Goal: Task Accomplishment & Management: Manage account settings

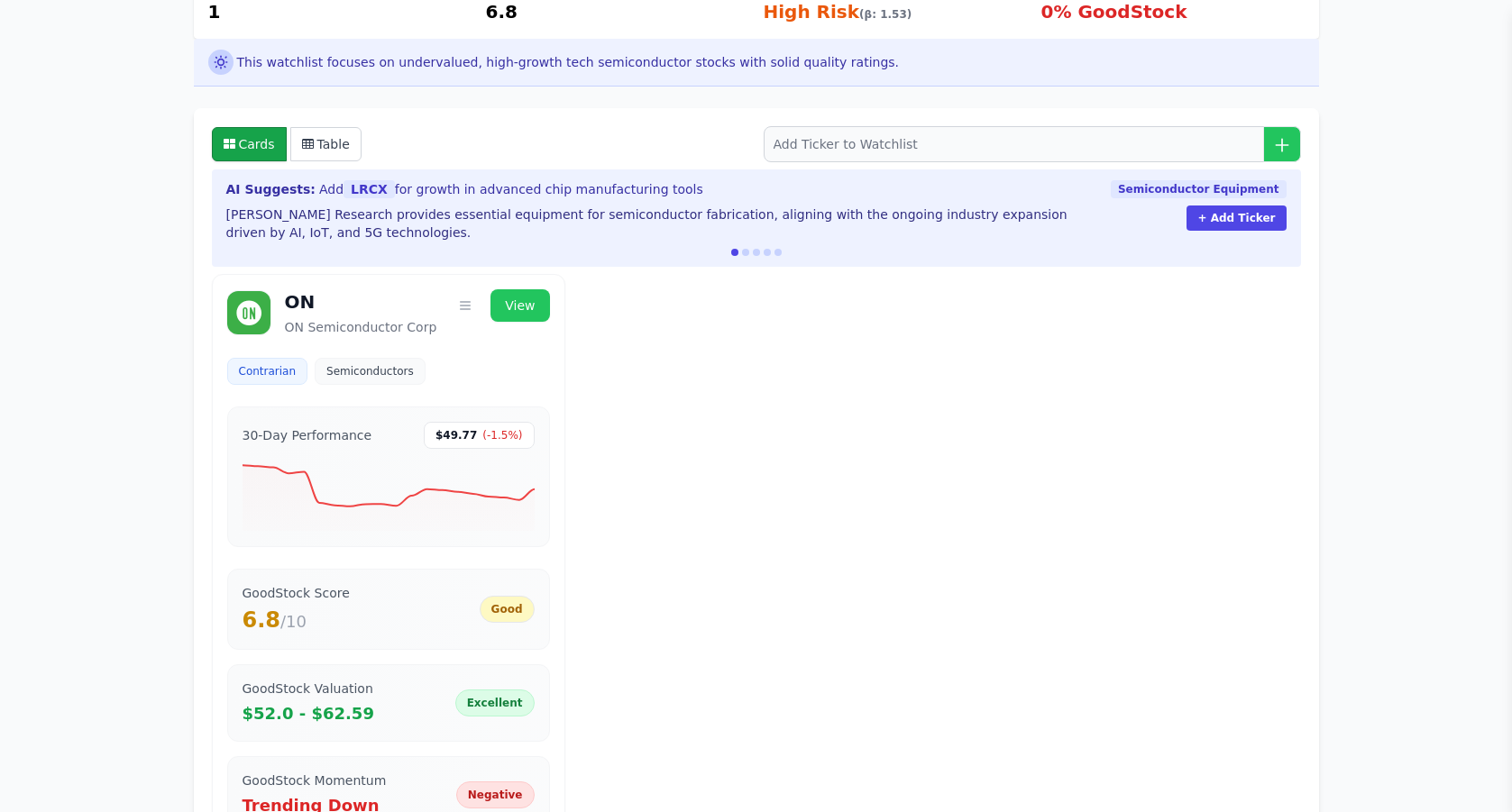
scroll to position [236, 0]
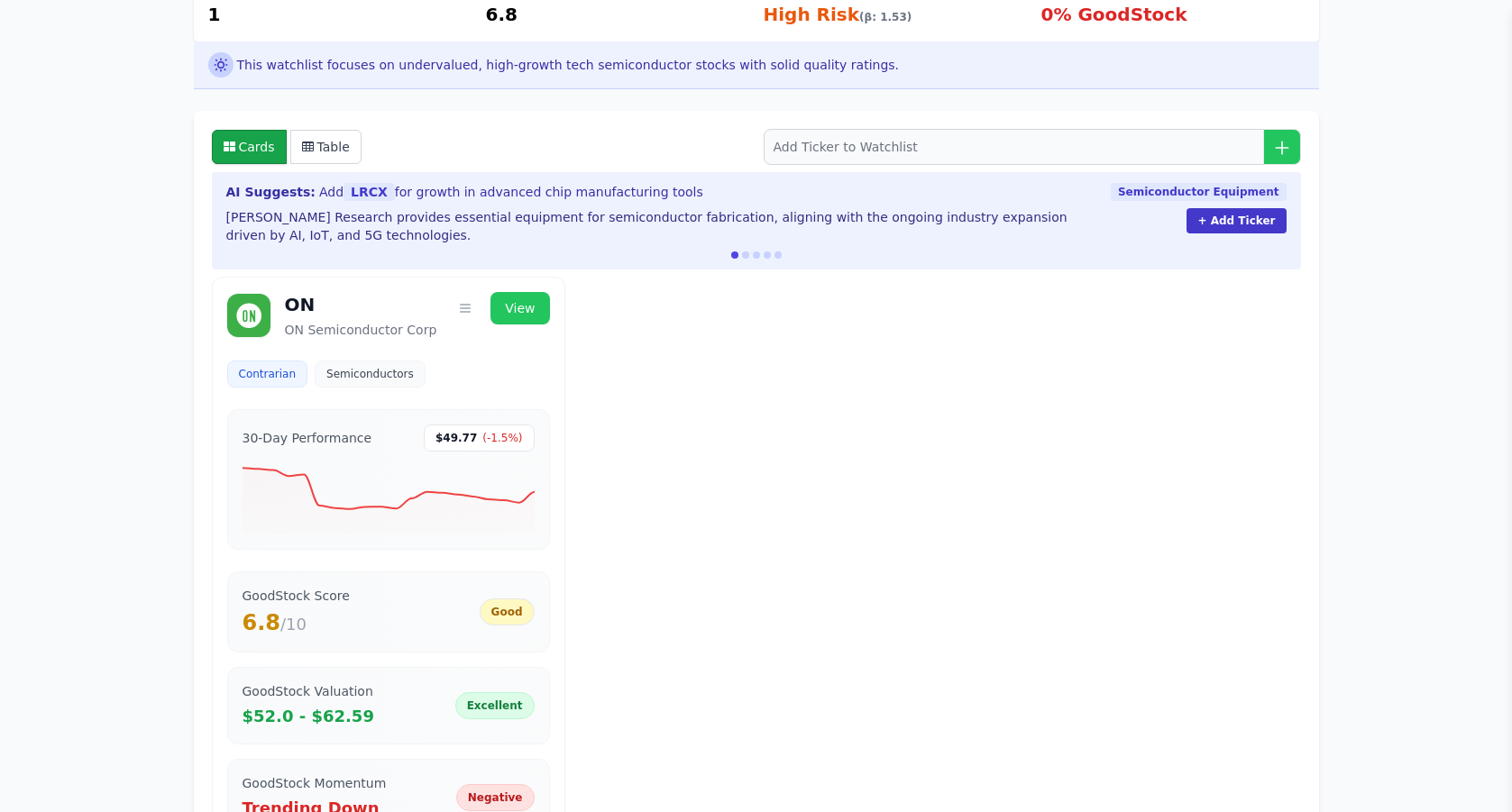
click at [1236, 221] on button "+ Add Ticker" at bounding box center [1236, 221] width 99 height 25
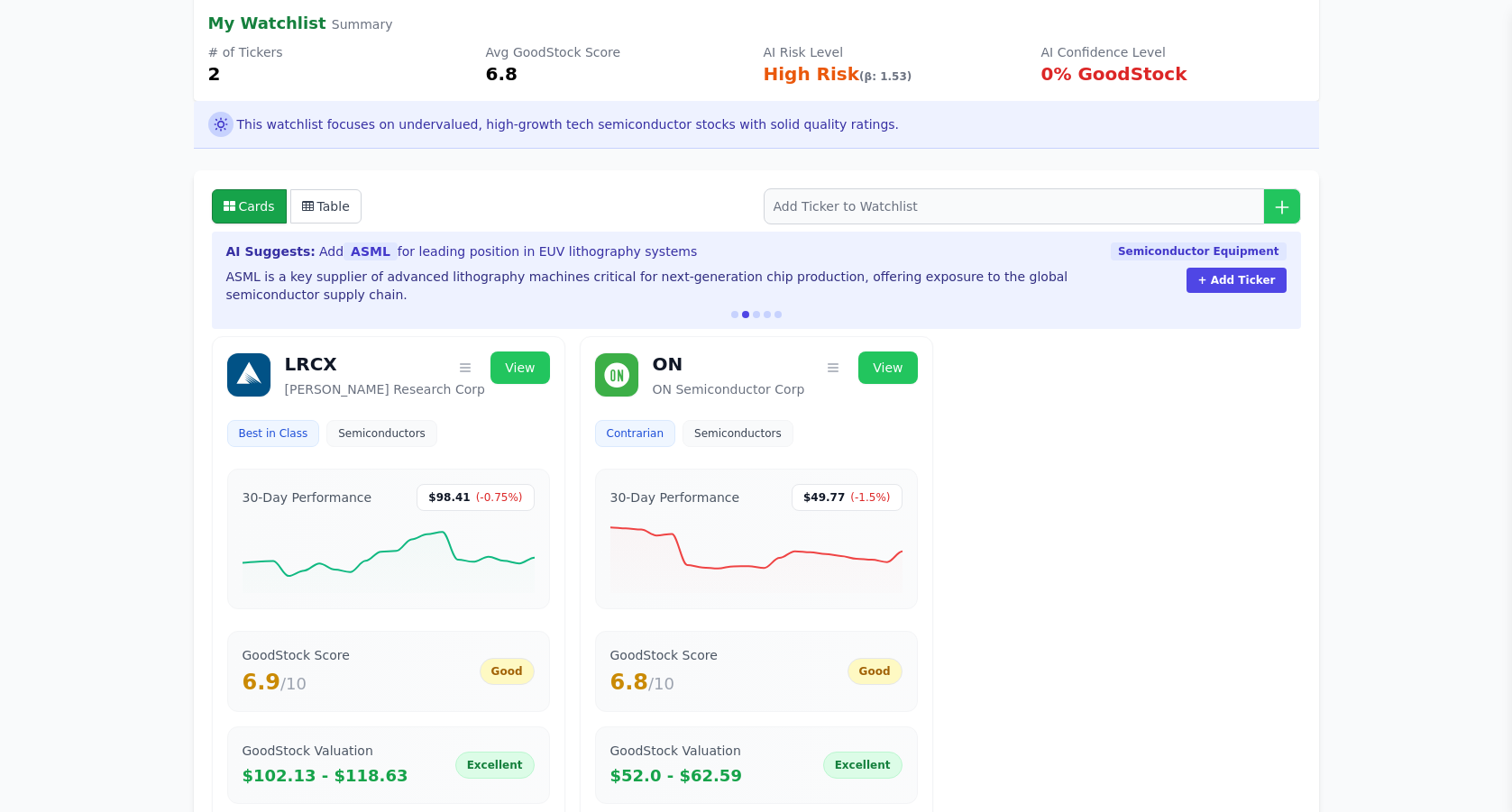
scroll to position [385, 0]
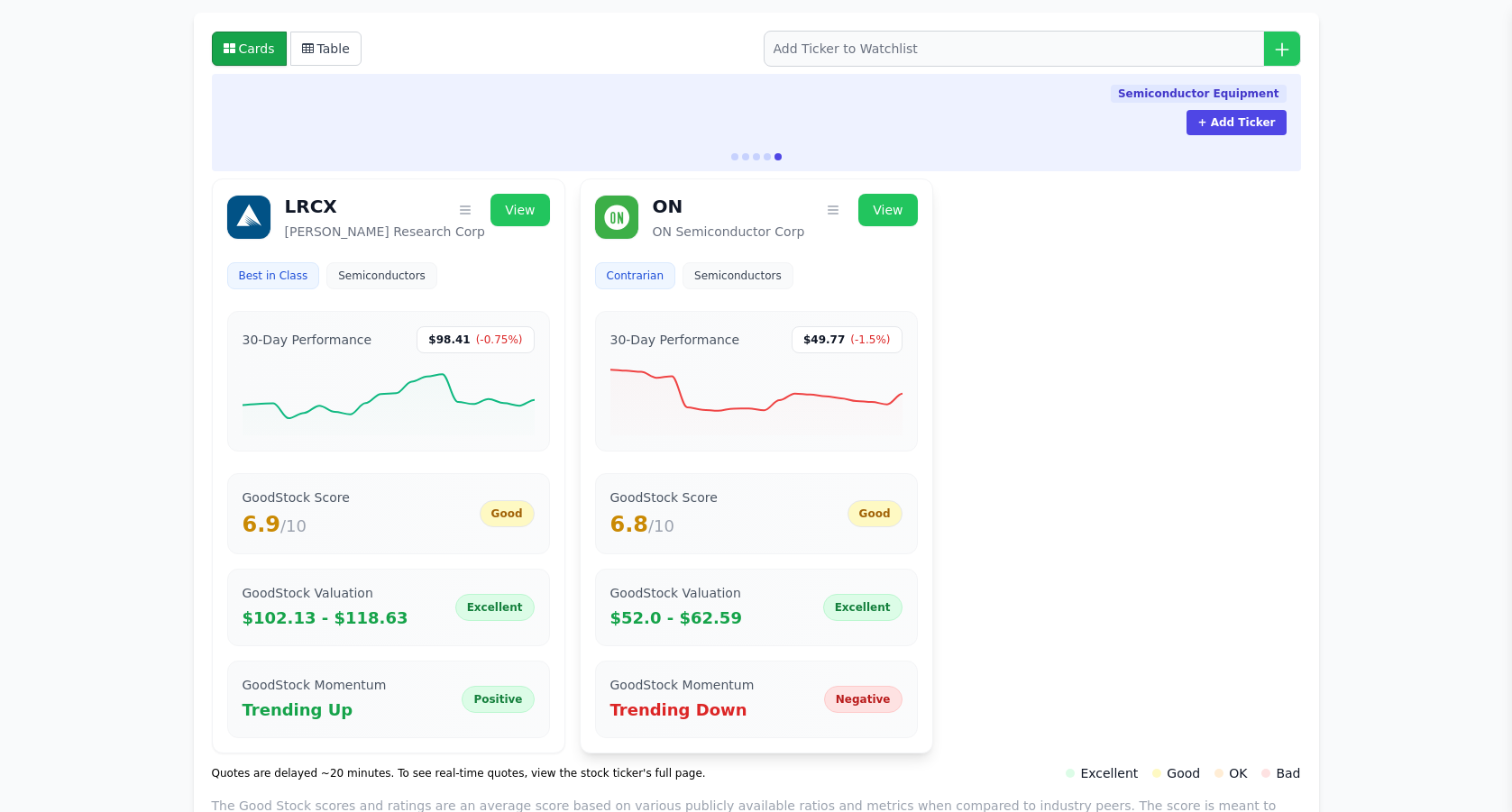
click at [767, 273] on span "Semiconductors" at bounding box center [738, 276] width 87 height 14
